Goal: Information Seeking & Learning: Understand process/instructions

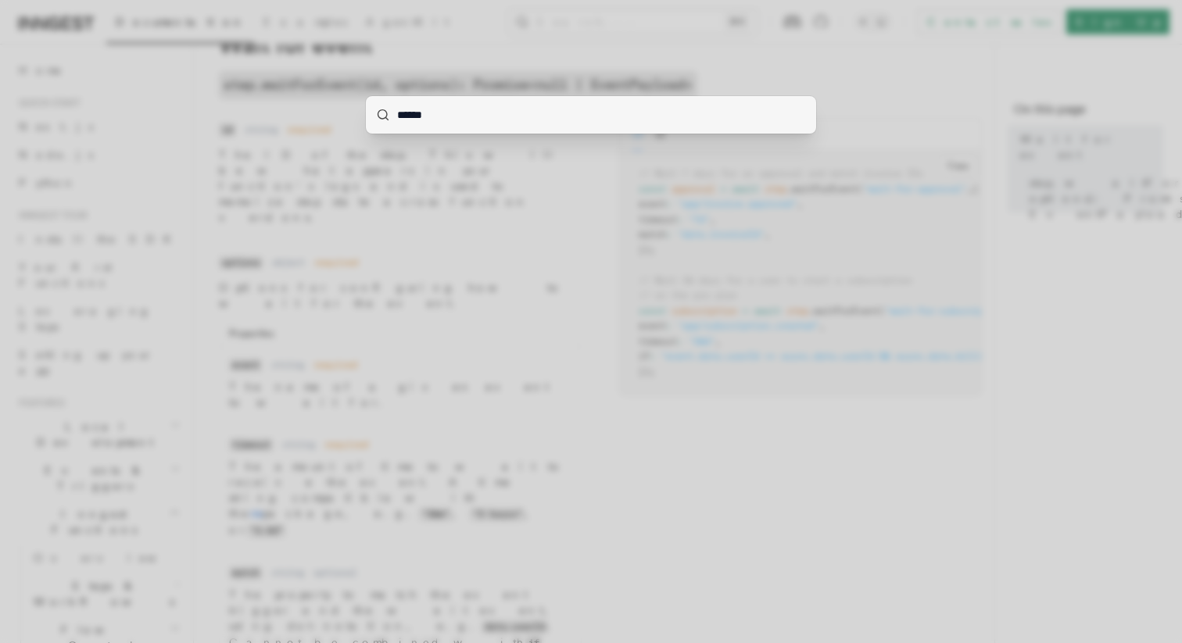
scroll to position [0, 52]
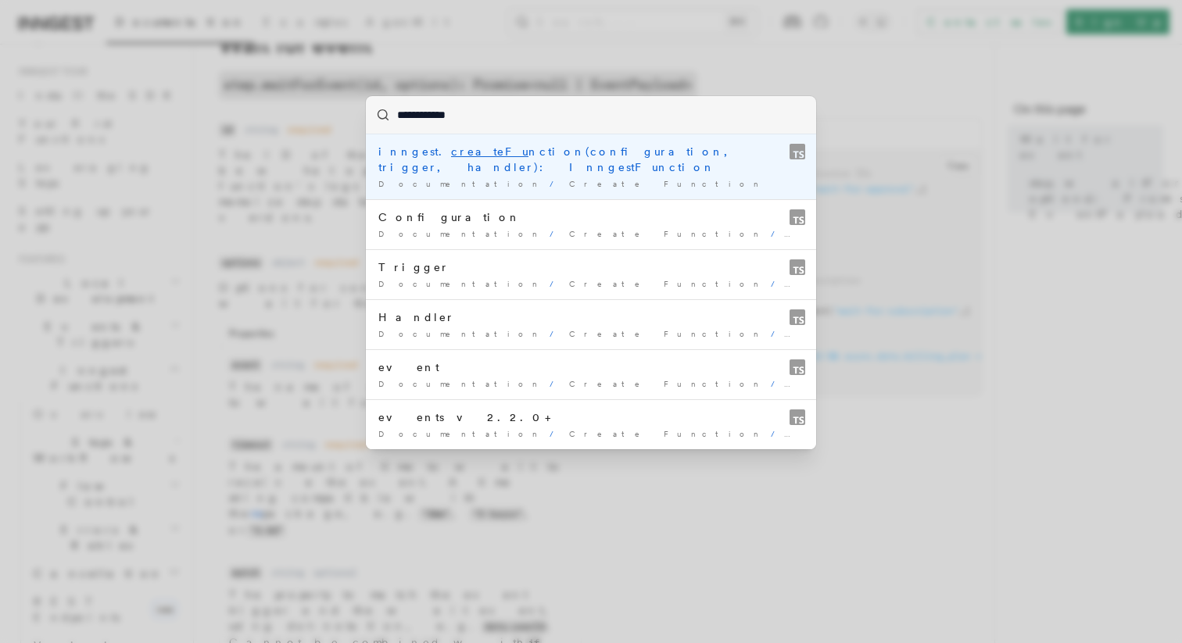
type input "**********"
click at [553, 150] on div "inngest. createFunctio n(configuration, trigger, handler): InngestFunction" at bounding box center [590, 159] width 425 height 31
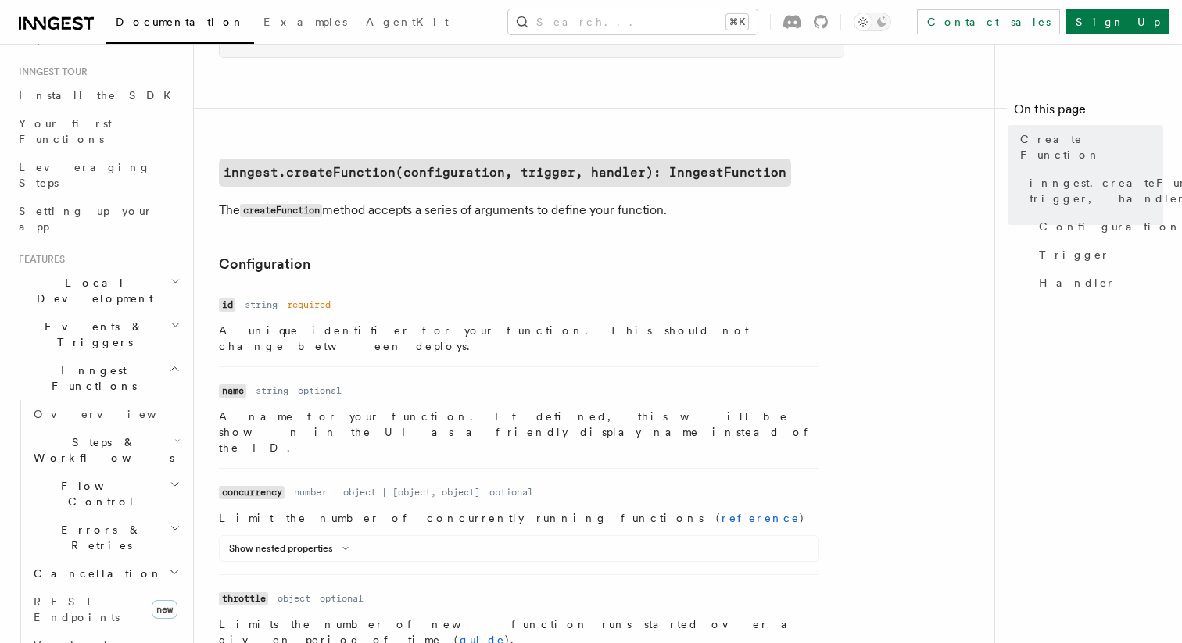
scroll to position [302, 0]
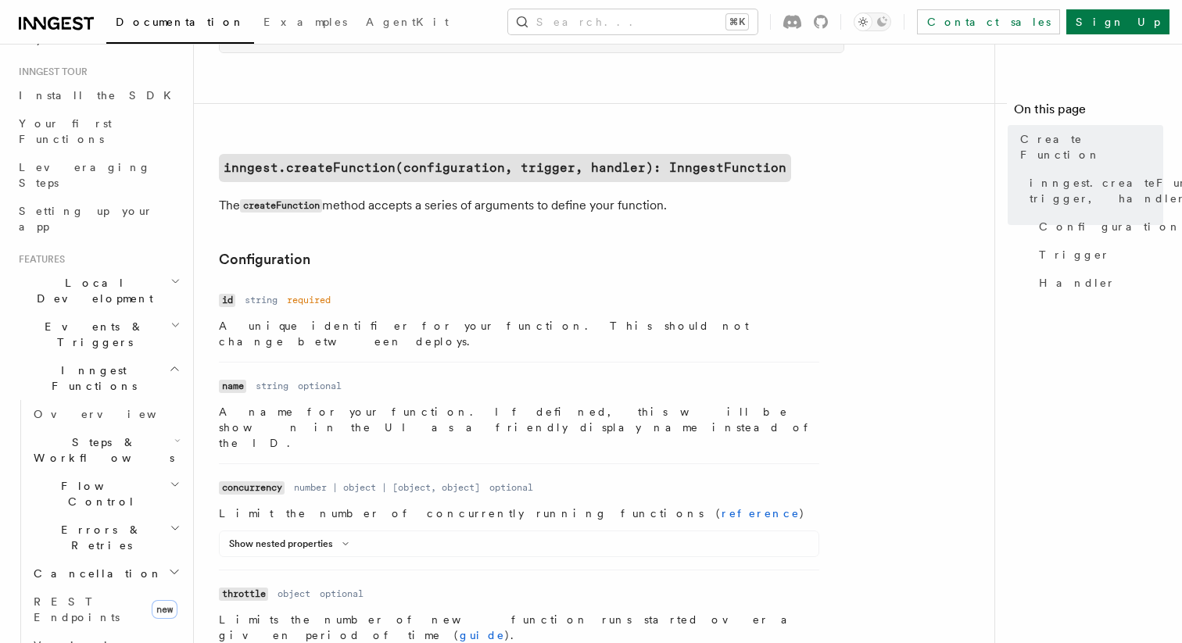
click at [345, 538] on div "Show nested properties" at bounding box center [519, 547] width 599 height 19
click at [337, 539] on icon at bounding box center [345, 543] width 19 height 9
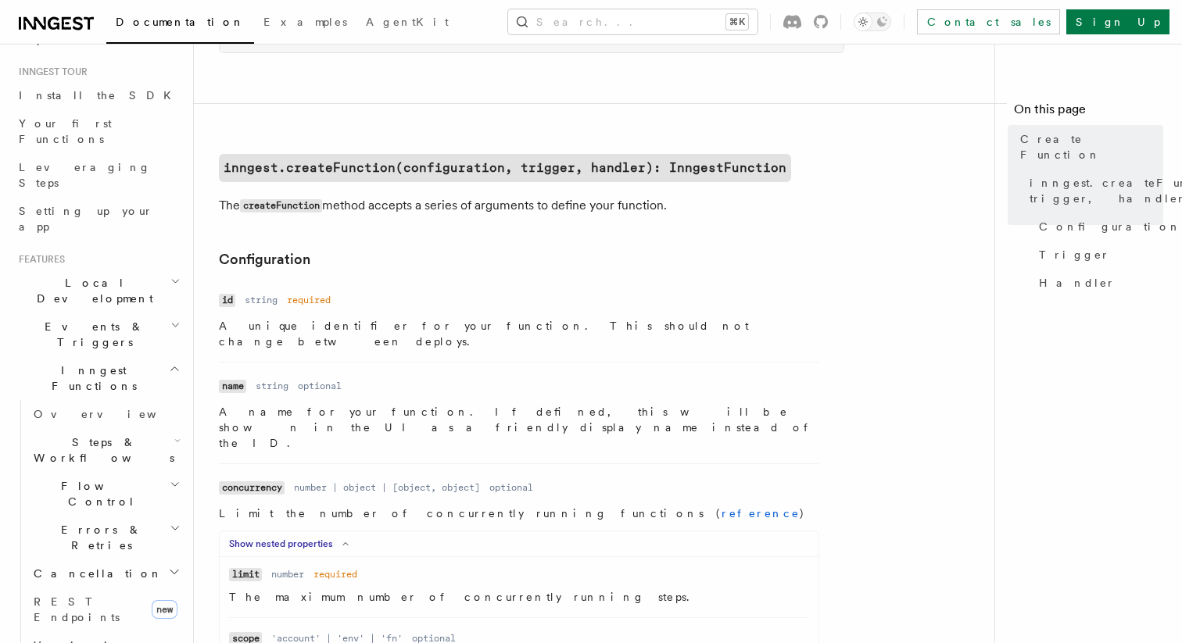
scroll to position [0, 0]
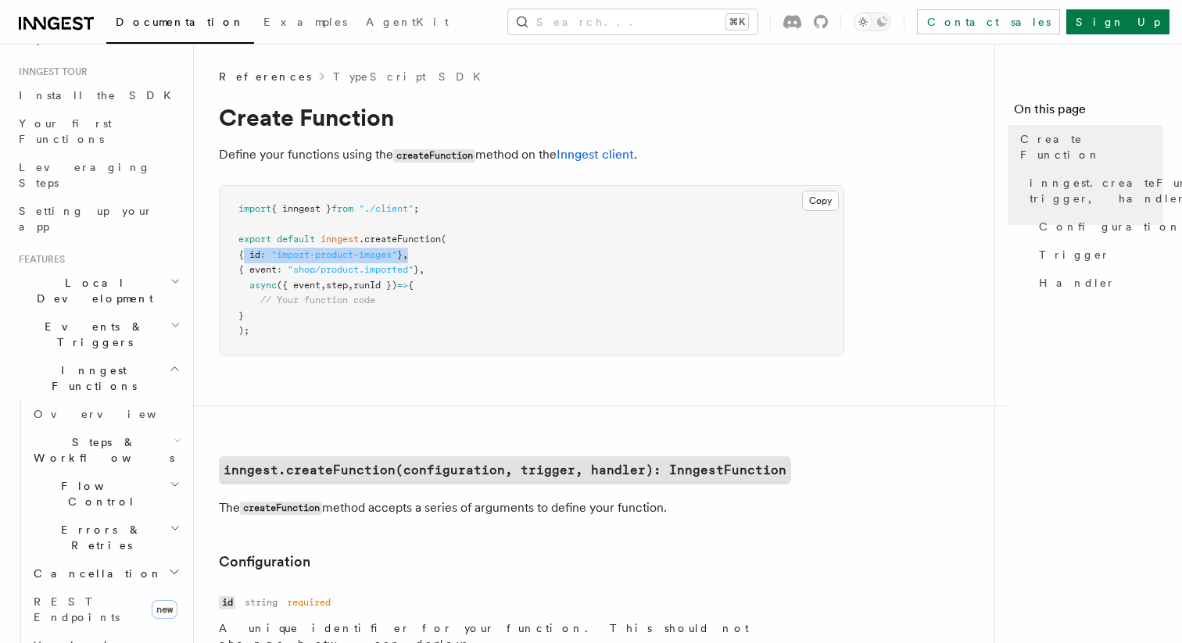
drag, startPoint x: 243, startPoint y: 258, endPoint x: 542, endPoint y: 256, distance: 299.3
click at [542, 256] on pre "import { inngest } from "./client" ; export default inngest .createFunction ( {…" at bounding box center [532, 270] width 624 height 169
drag, startPoint x: 337, startPoint y: 269, endPoint x: 595, endPoint y: 269, distance: 257.9
click at [595, 269] on pre "import { inngest } from "./client" ; export default inngest .createFunction ( {…" at bounding box center [532, 270] width 624 height 169
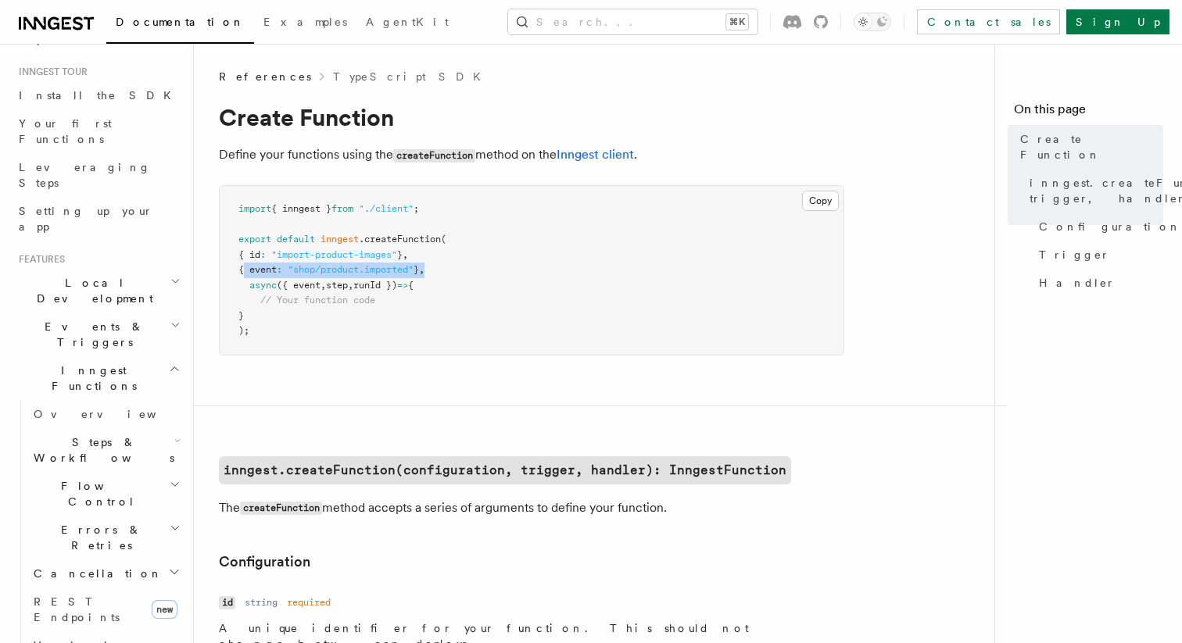
copy span "{ event : "shop/product.imported" } ,"
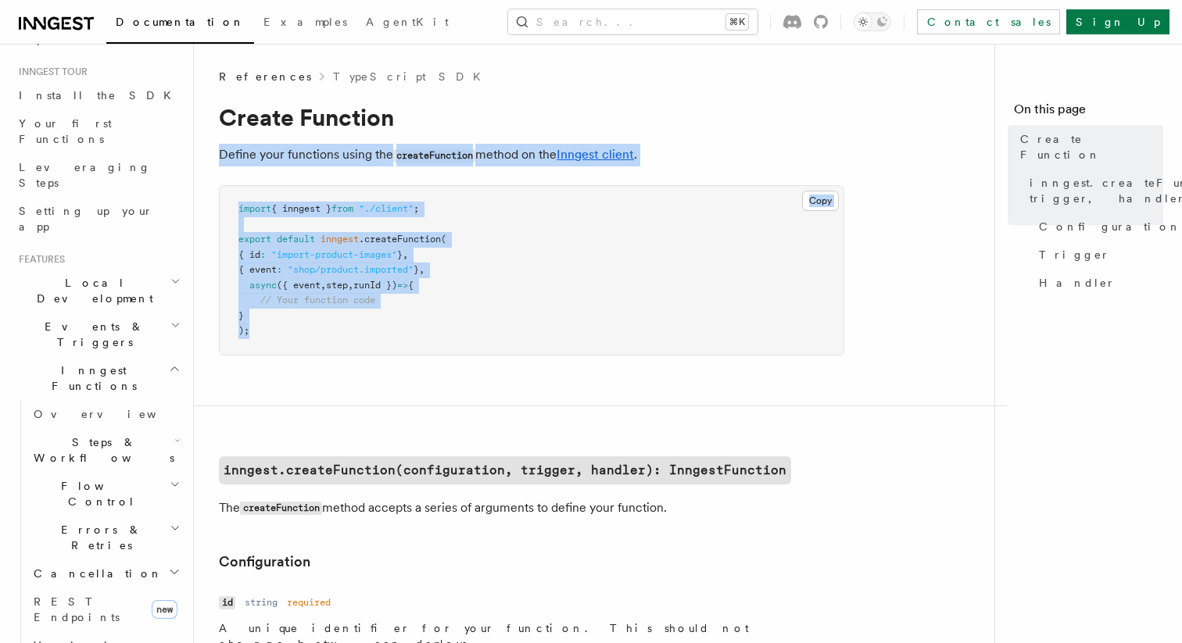
drag, startPoint x: 255, startPoint y: 327, endPoint x: 213, endPoint y: 153, distance: 179.1
click at [322, 303] on span "// Your function code" at bounding box center [317, 300] width 115 height 11
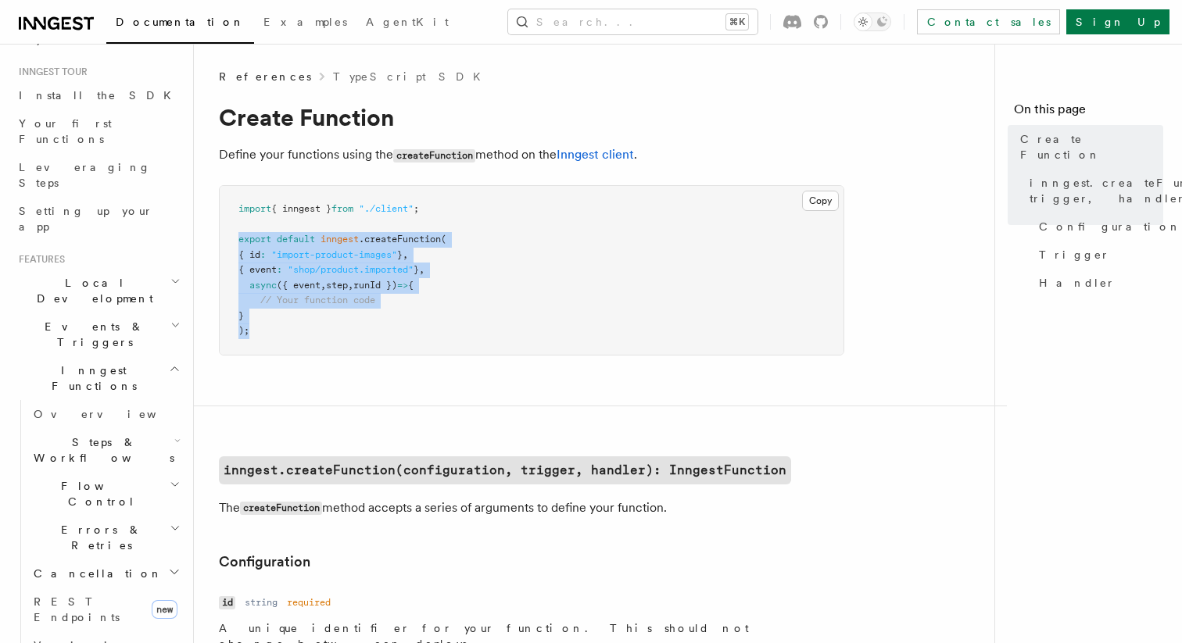
drag, startPoint x: 285, startPoint y: 331, endPoint x: 233, endPoint y: 240, distance: 104.7
click at [233, 240] on pre "import { inngest } from "./client" ; export default inngest .createFunction ( {…" at bounding box center [532, 270] width 624 height 169
copy code "export default inngest .createFunction ( { id : "import-product-images" } , { e…"
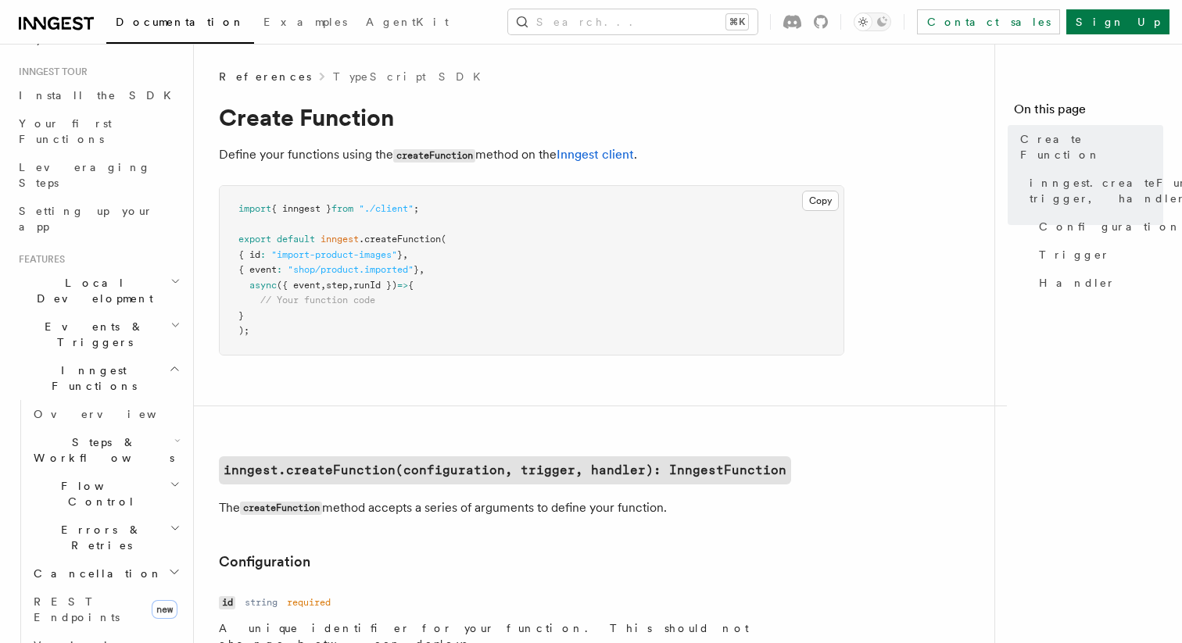
click at [589, 228] on pre "import { inngest } from "./client" ; export default inngest .createFunction ( {…" at bounding box center [532, 270] width 624 height 169
